Goal: Find specific page/section: Find specific page/section

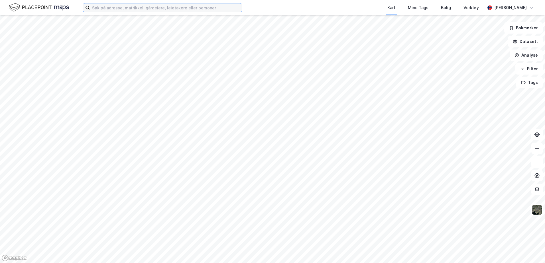
click at [140, 8] on input at bounding box center [166, 7] width 152 height 9
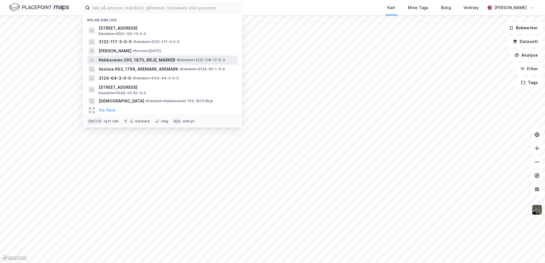
click at [164, 61] on span "Nebbaveien 260, 1870, ØRJE, MARKER" at bounding box center [137, 60] width 77 height 7
